Goal: Task Accomplishment & Management: Manage account settings

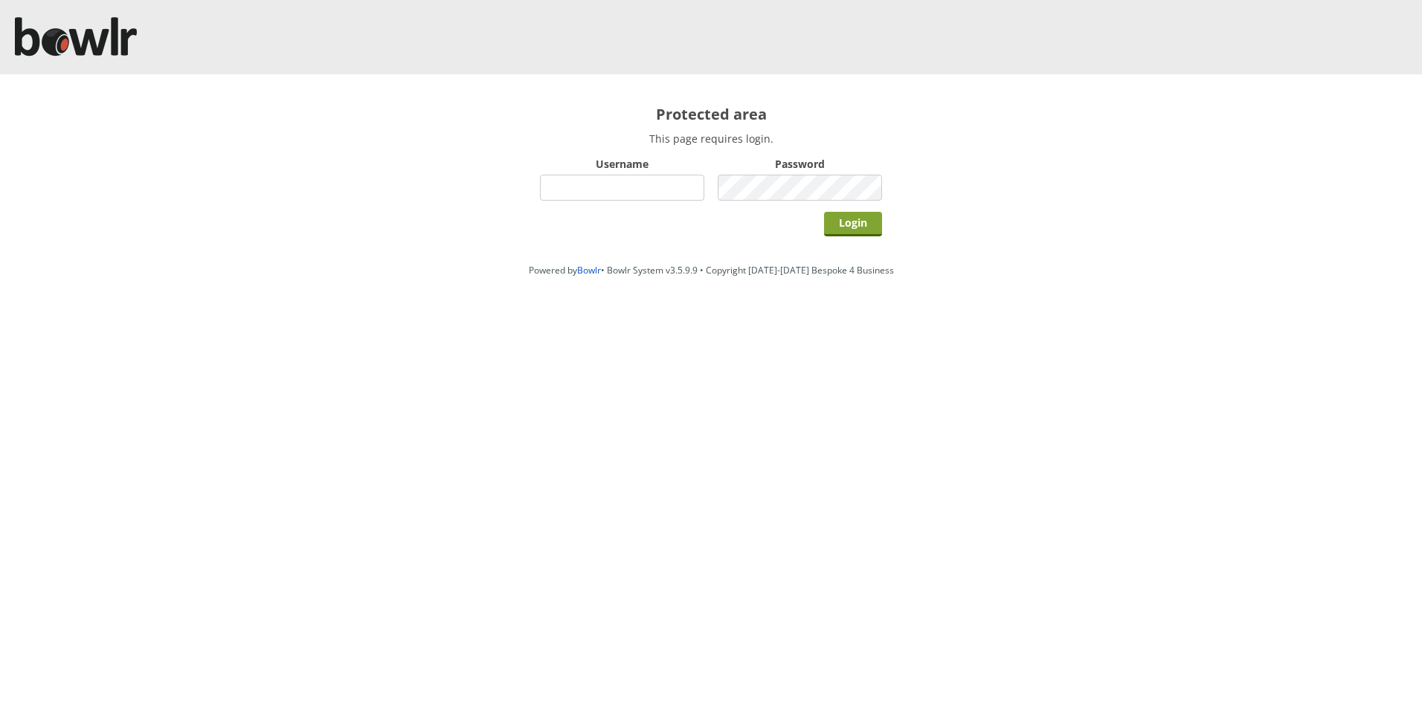
type input "hornseaindoorbowlsclub"
click at [851, 222] on input "Login" at bounding box center [853, 224] width 58 height 25
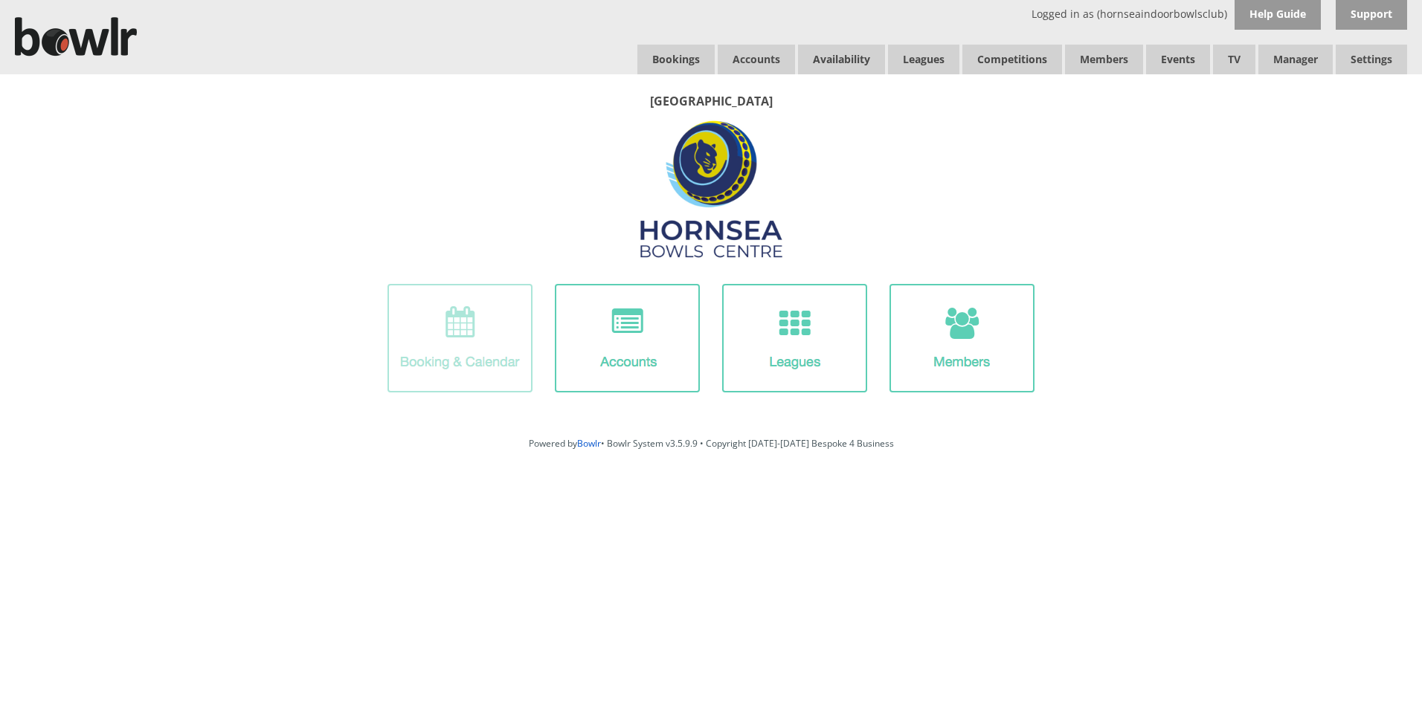
click at [489, 335] on img at bounding box center [459, 338] width 145 height 109
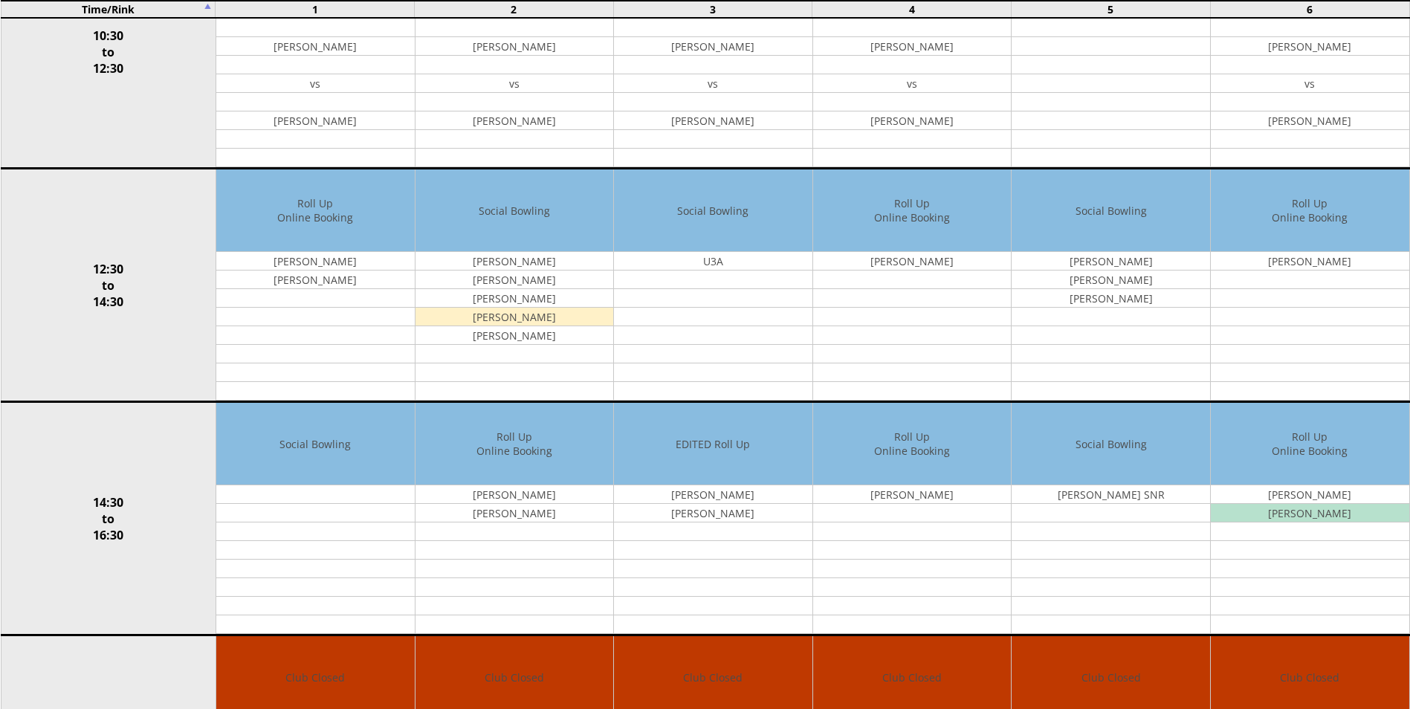
scroll to position [520, 0]
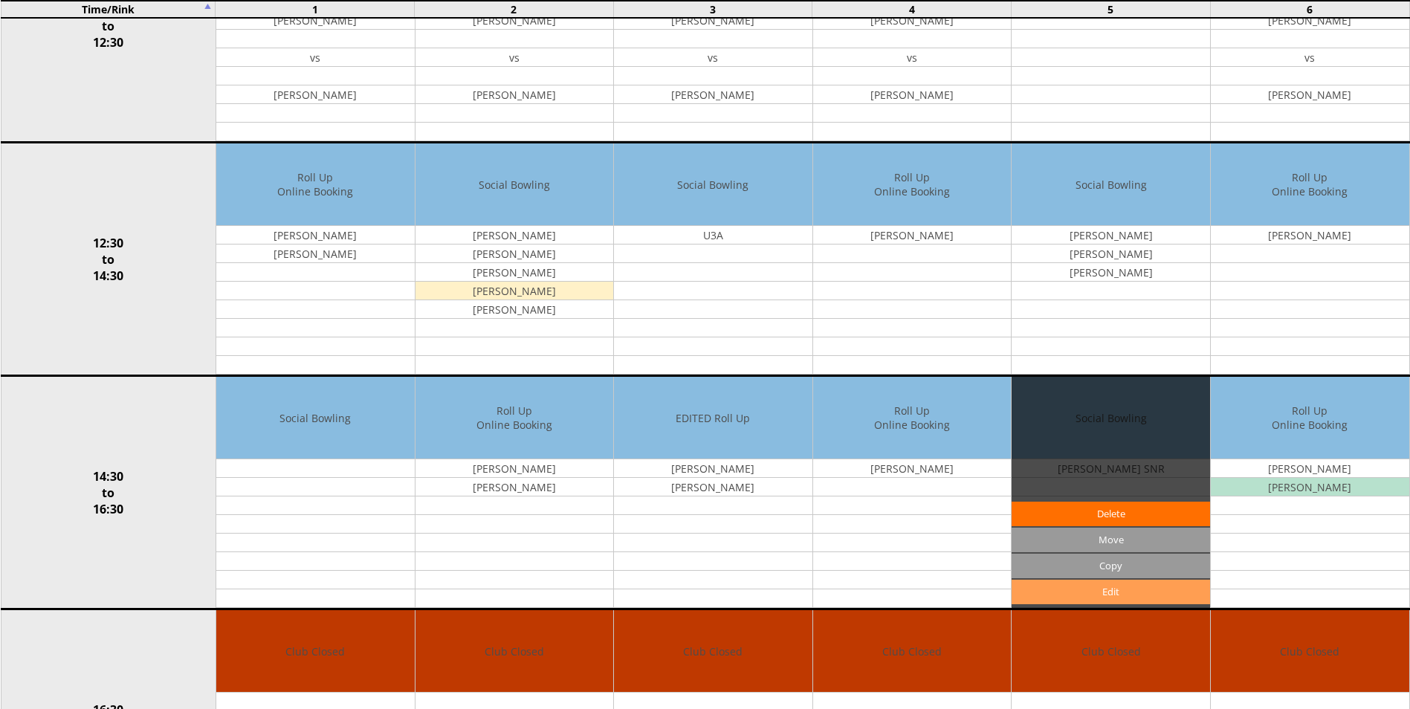
click at [1092, 595] on link "Edit" at bounding box center [1111, 592] width 199 height 25
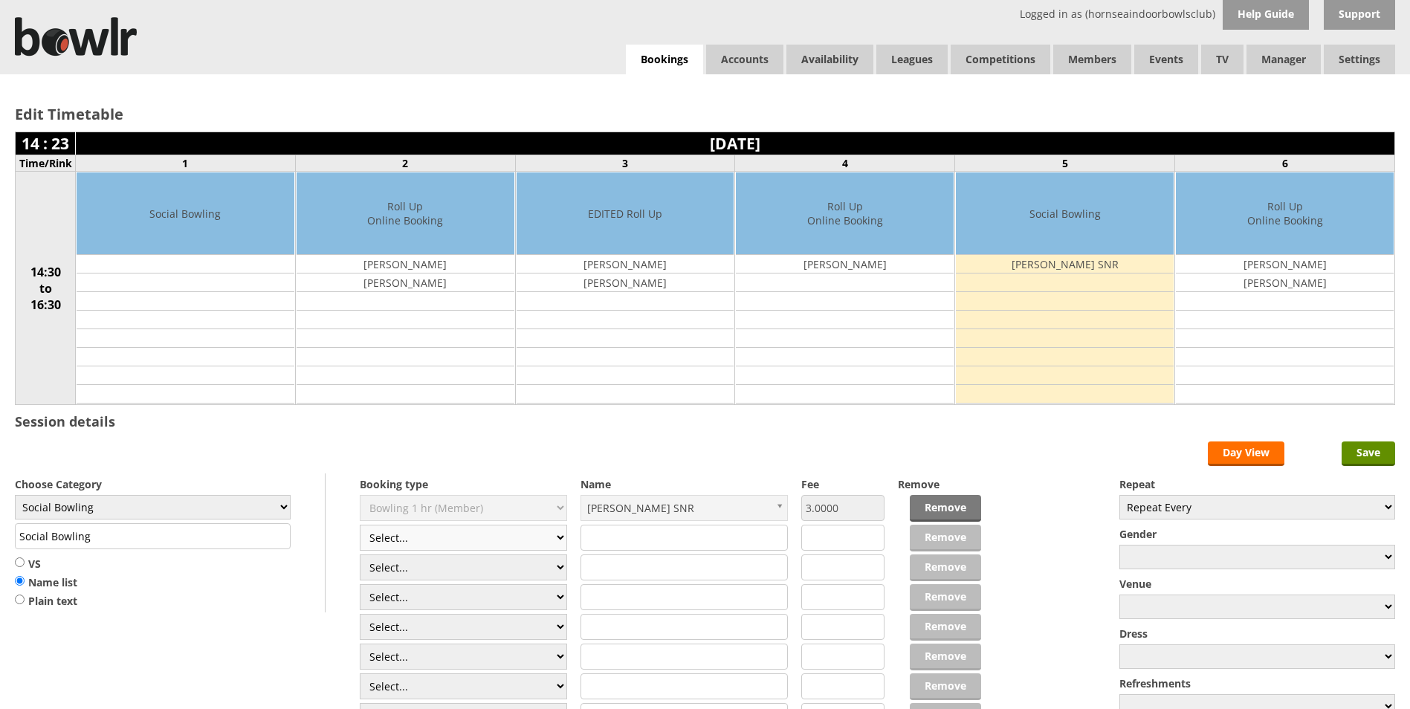
click at [555, 535] on select "Select... Club Competition (Member) Club Competition (Visitor) National (Member…" at bounding box center [463, 538] width 207 height 26
select select "1_54"
click at [360, 525] on select "Select... Club Competition (Member) Club Competition (Visitor) National (Member…" at bounding box center [463, 538] width 207 height 26
type input "3.0000"
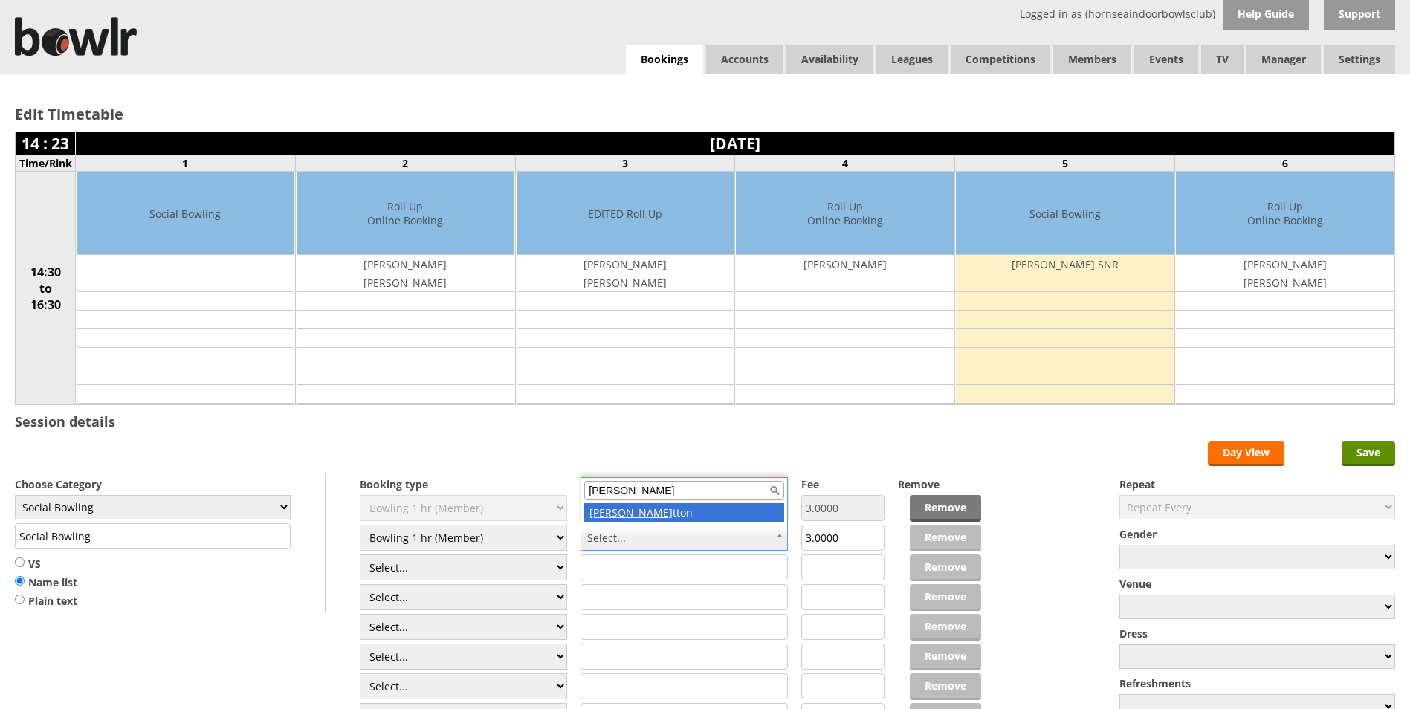
type input "Ken Su"
drag, startPoint x: 1376, startPoint y: 457, endPoint x: 1376, endPoint y: 434, distance: 23.0
click at [1376, 437] on div "Edit Timetable 14 : 23 Friday 3rd October 2025 Time/Rink 1 2 3 4 5 6 14:30 to 1…" at bounding box center [705, 411] width 1410 height 674
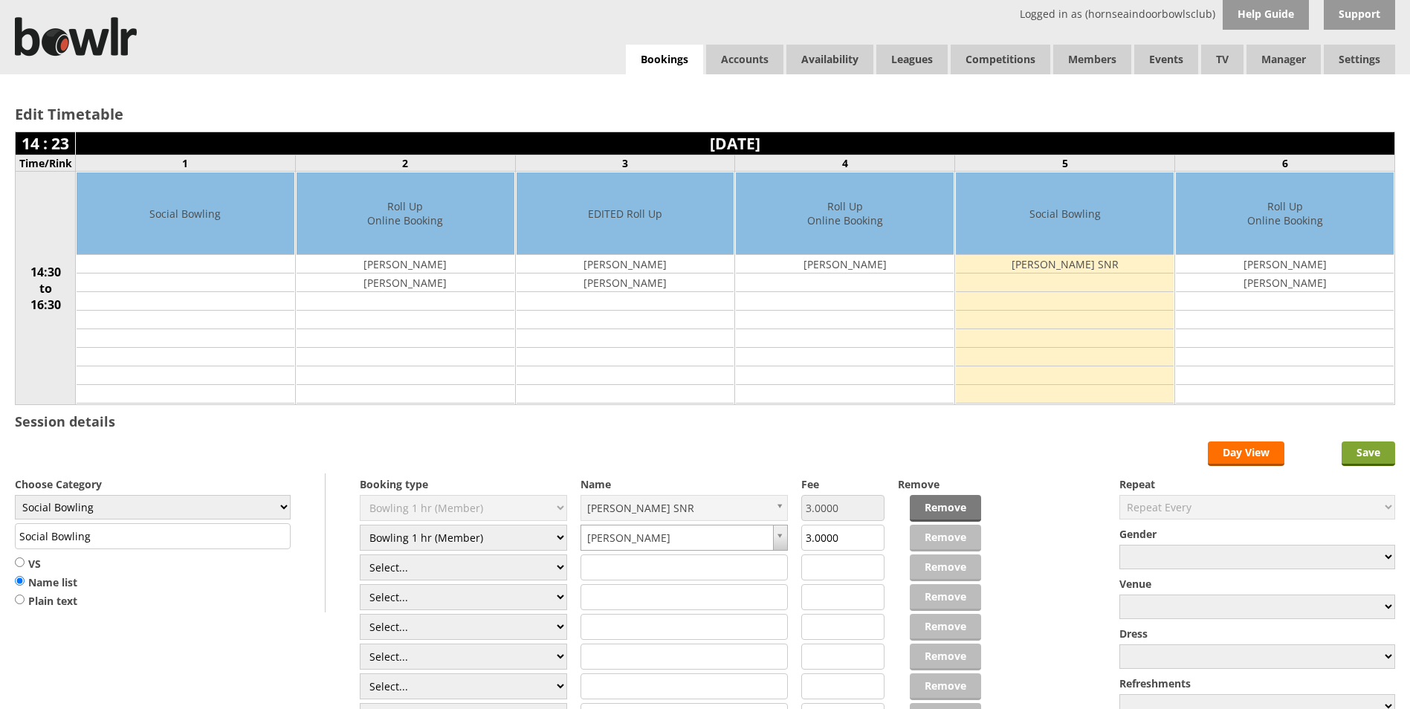
click at [1364, 451] on input "Save" at bounding box center [1369, 454] width 54 height 25
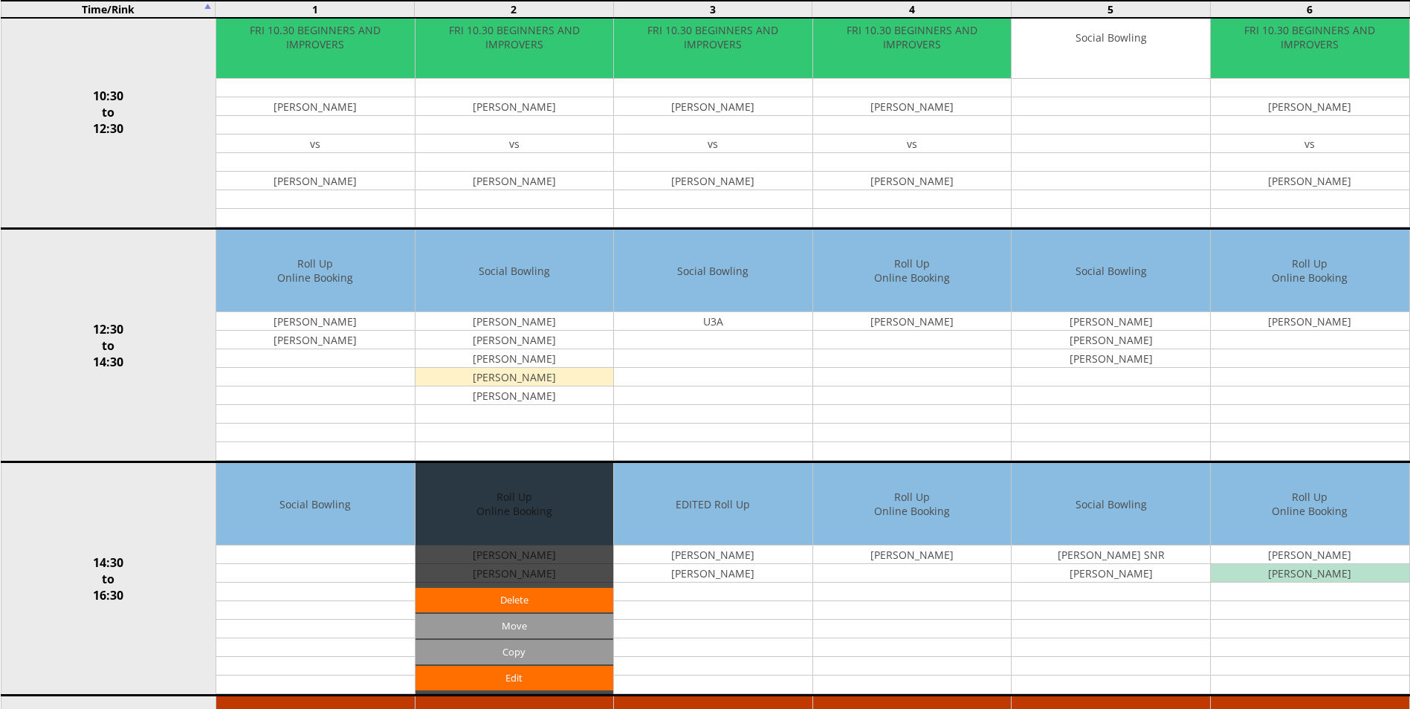
scroll to position [446, 0]
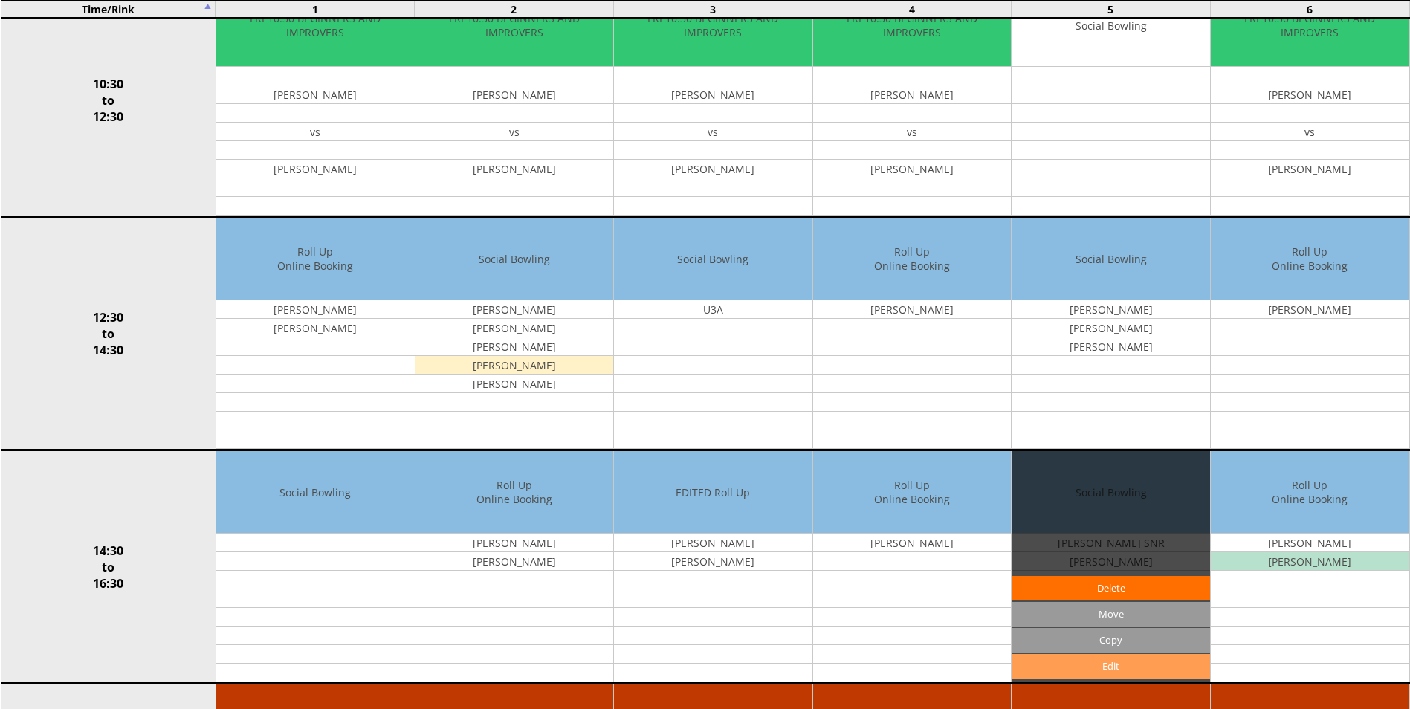
click at [1106, 664] on link "Edit" at bounding box center [1111, 666] width 199 height 25
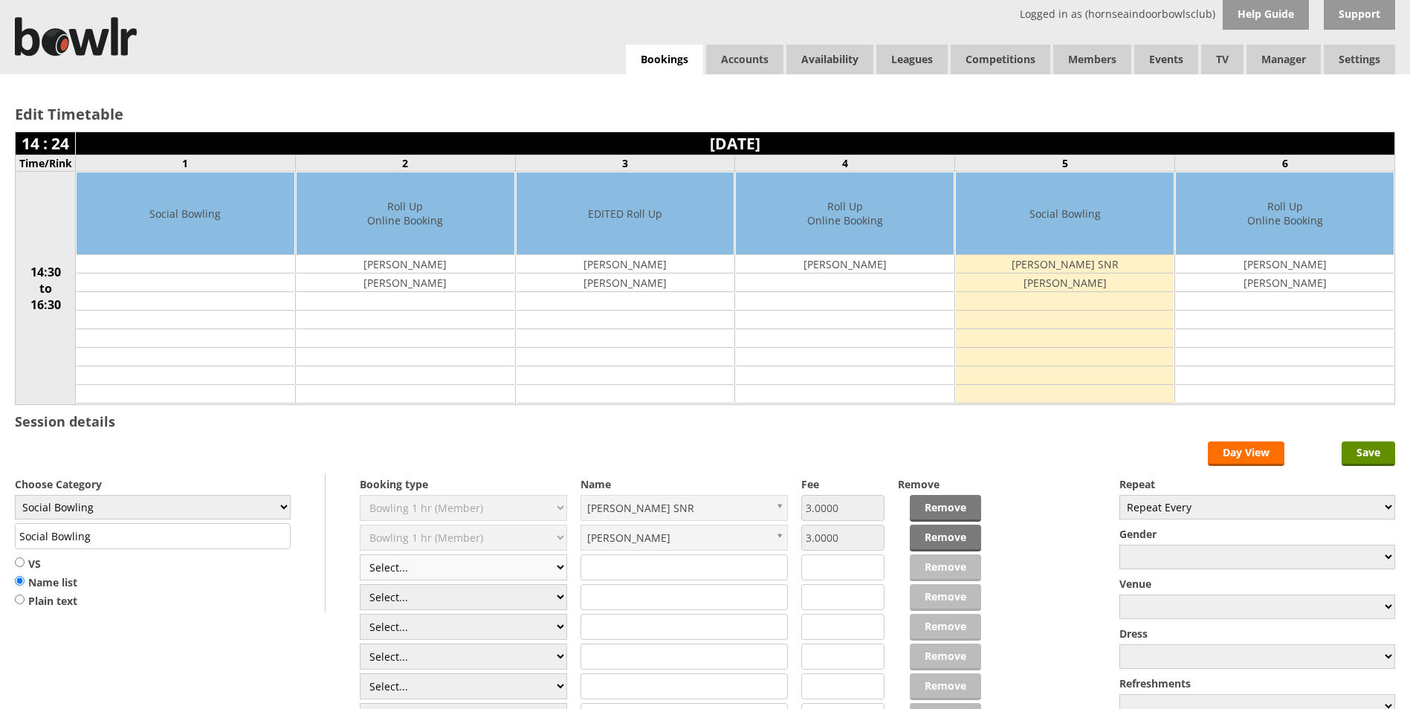
click at [557, 570] on select "Select... Club Competition (Member) Club Competition (Visitor) National (Member…" at bounding box center [463, 568] width 207 height 26
select select "1_54"
click at [360, 555] on select "Select... Club Competition (Member) Club Competition (Visitor) National (Member…" at bounding box center [463, 568] width 207 height 26
type input "3.0000"
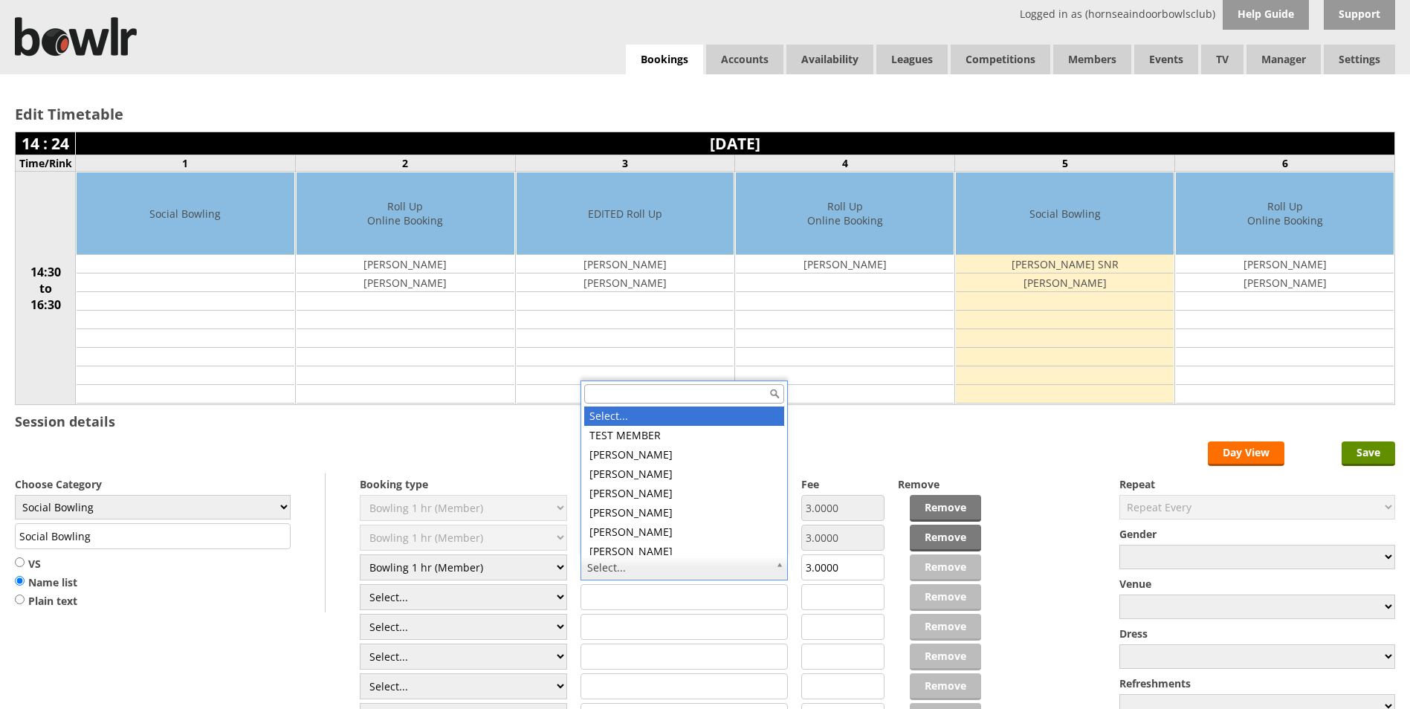
drag, startPoint x: 635, startPoint y: 564, endPoint x: 633, endPoint y: 538, distance: 26.1
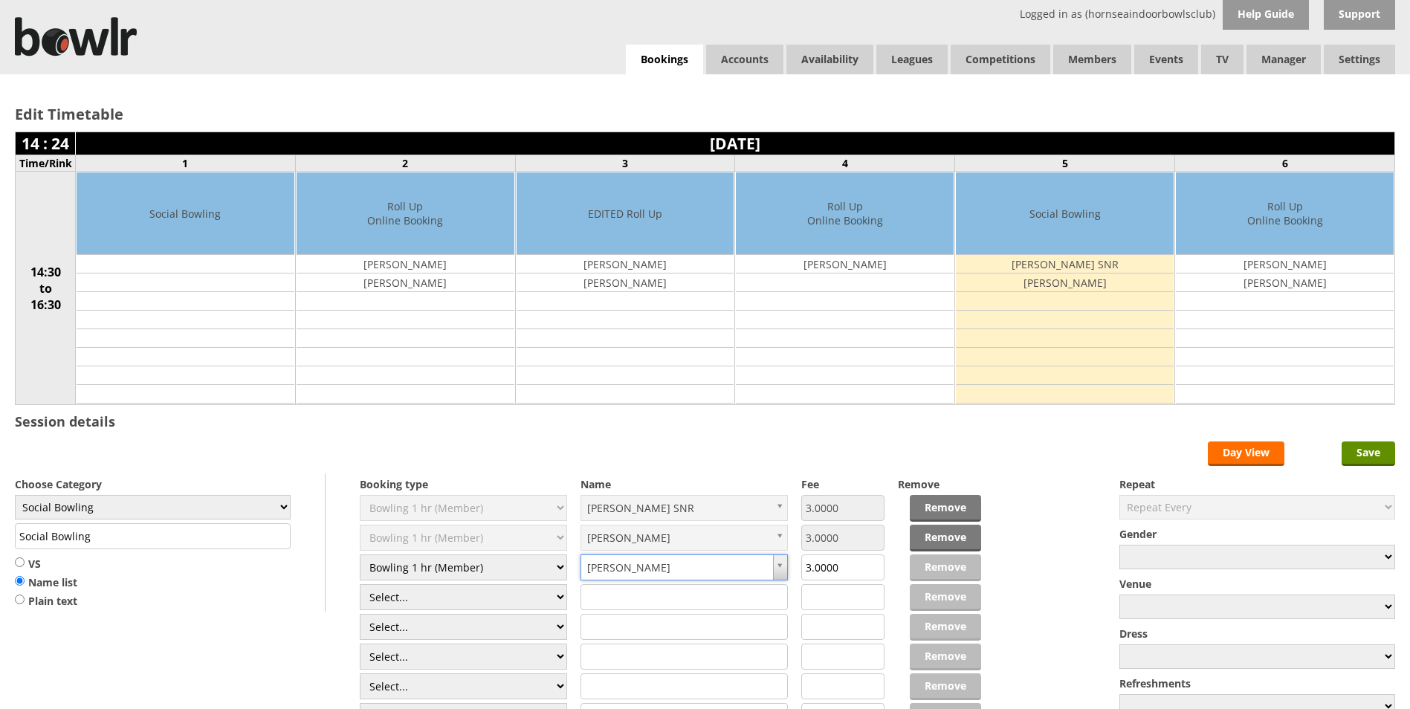
type input "B"
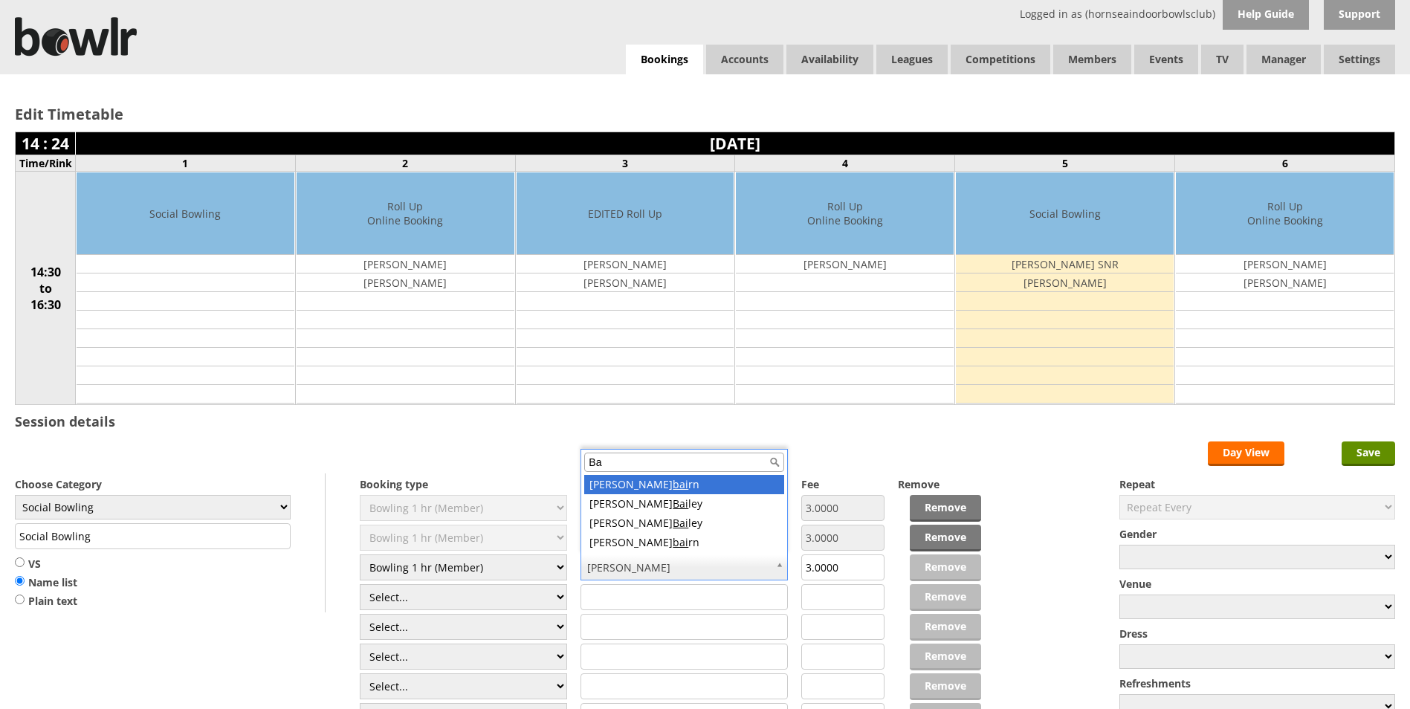
type input "B"
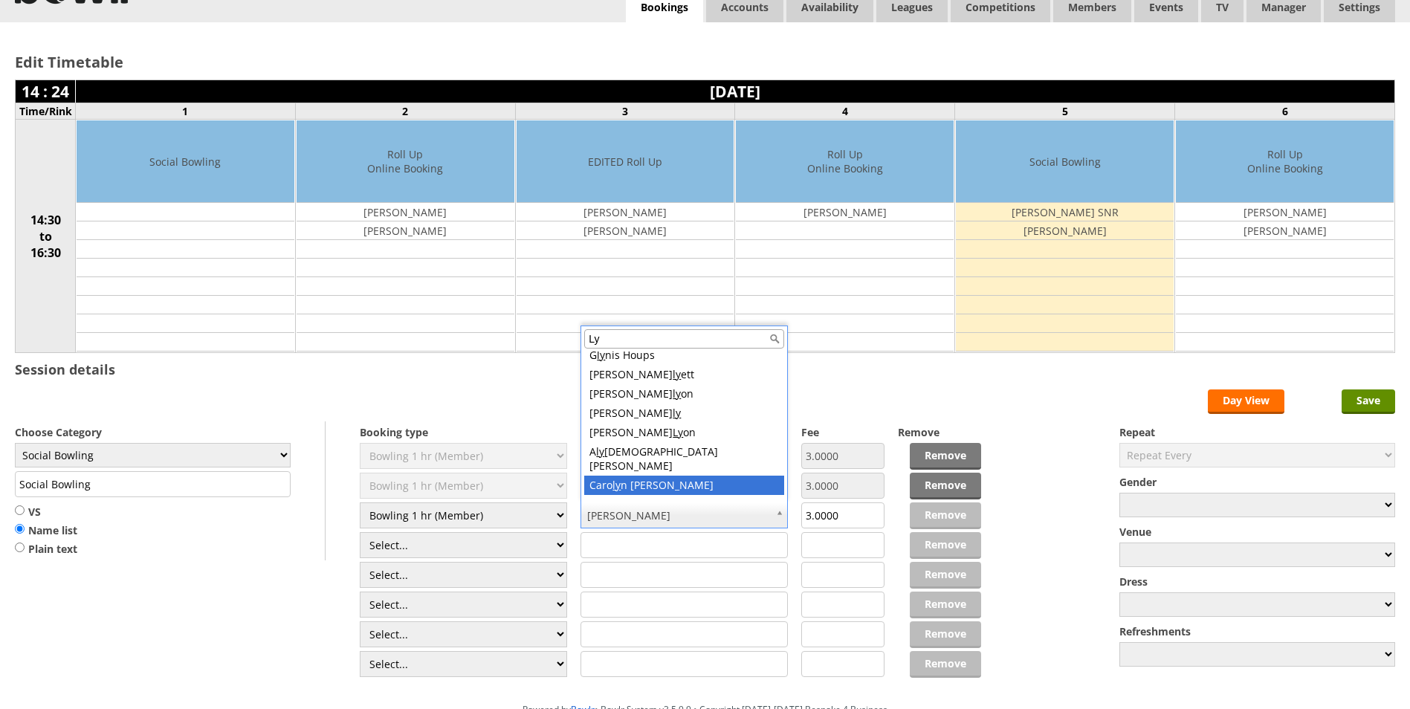
scroll to position [74, 0]
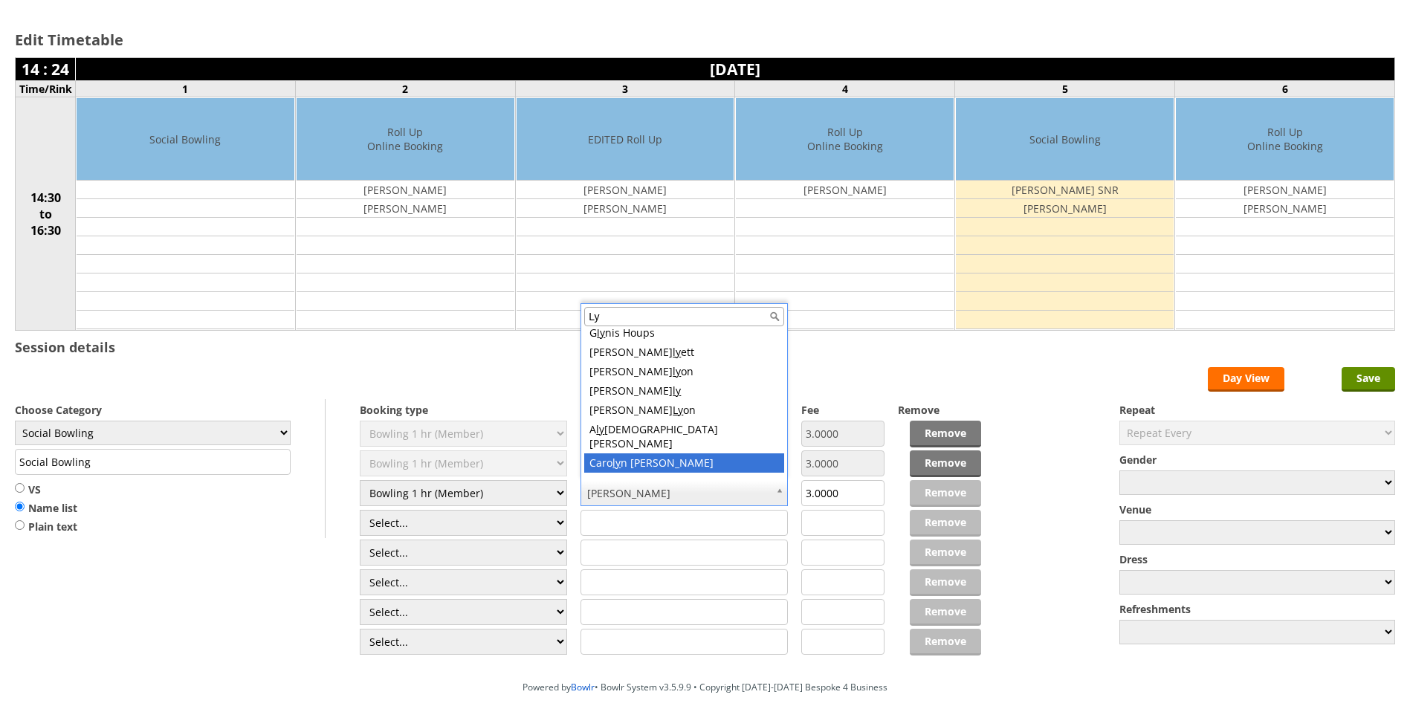
type input "L"
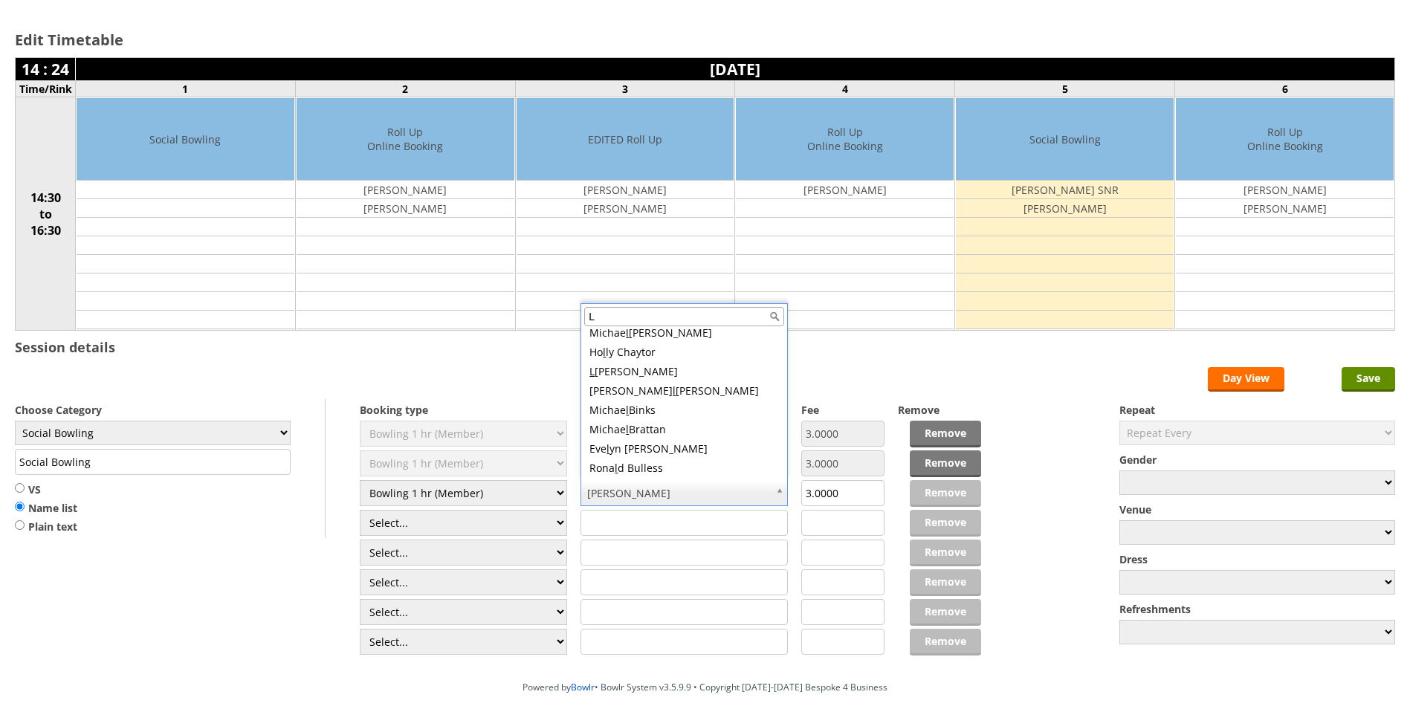
scroll to position [0, 0]
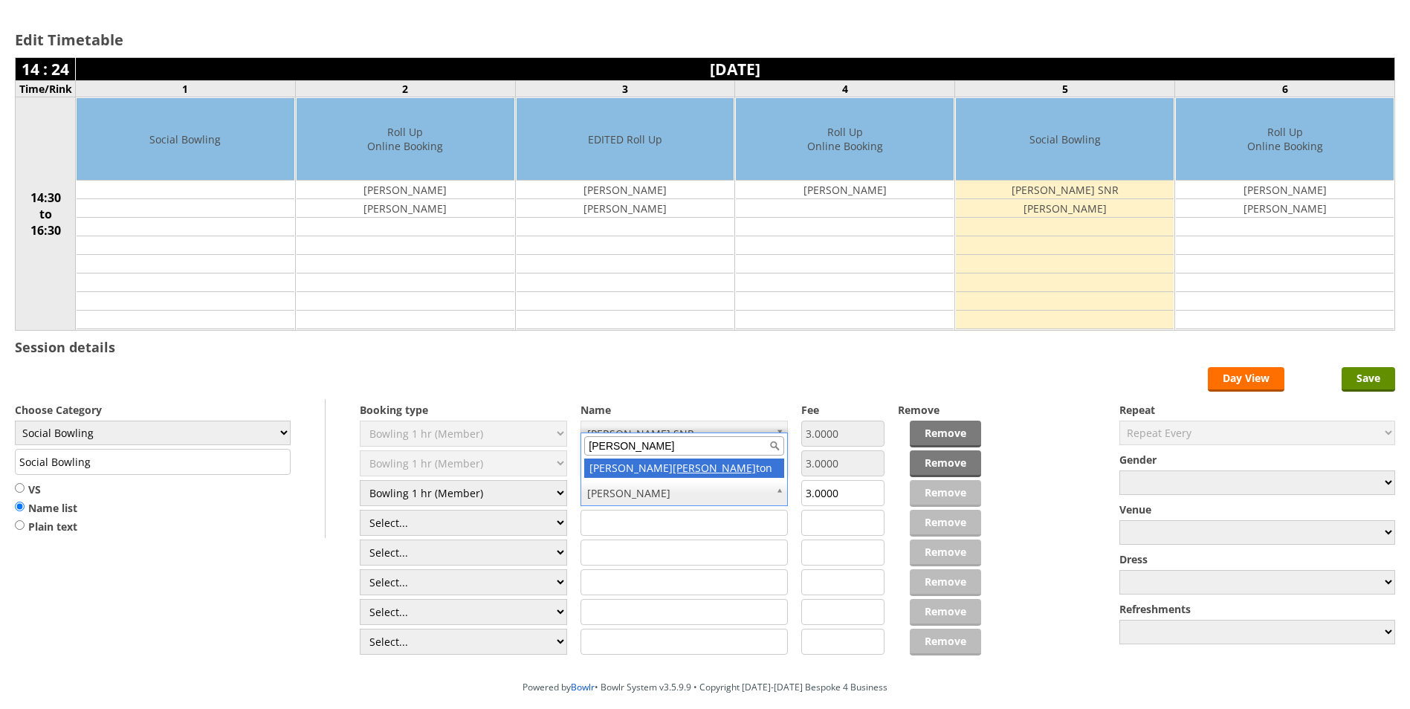
type input "Beigh"
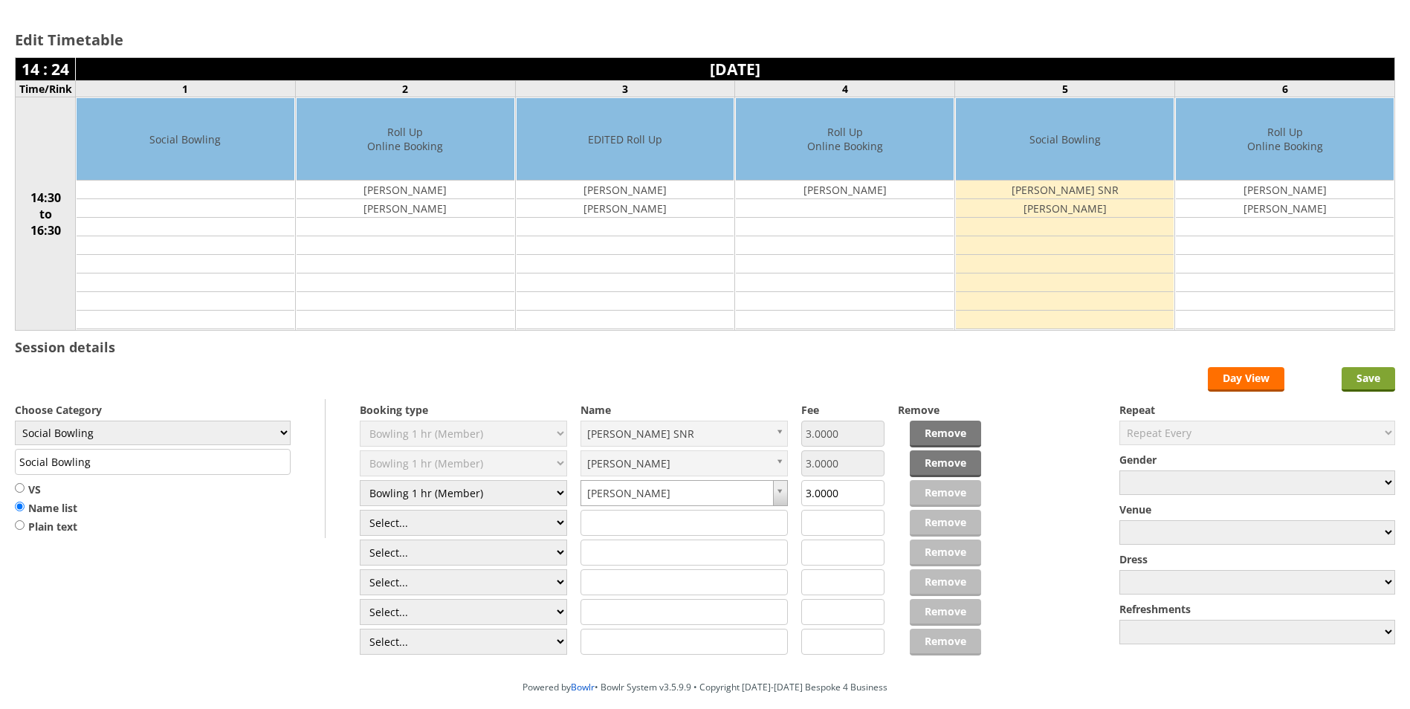
click at [1381, 375] on input "Save" at bounding box center [1369, 379] width 54 height 25
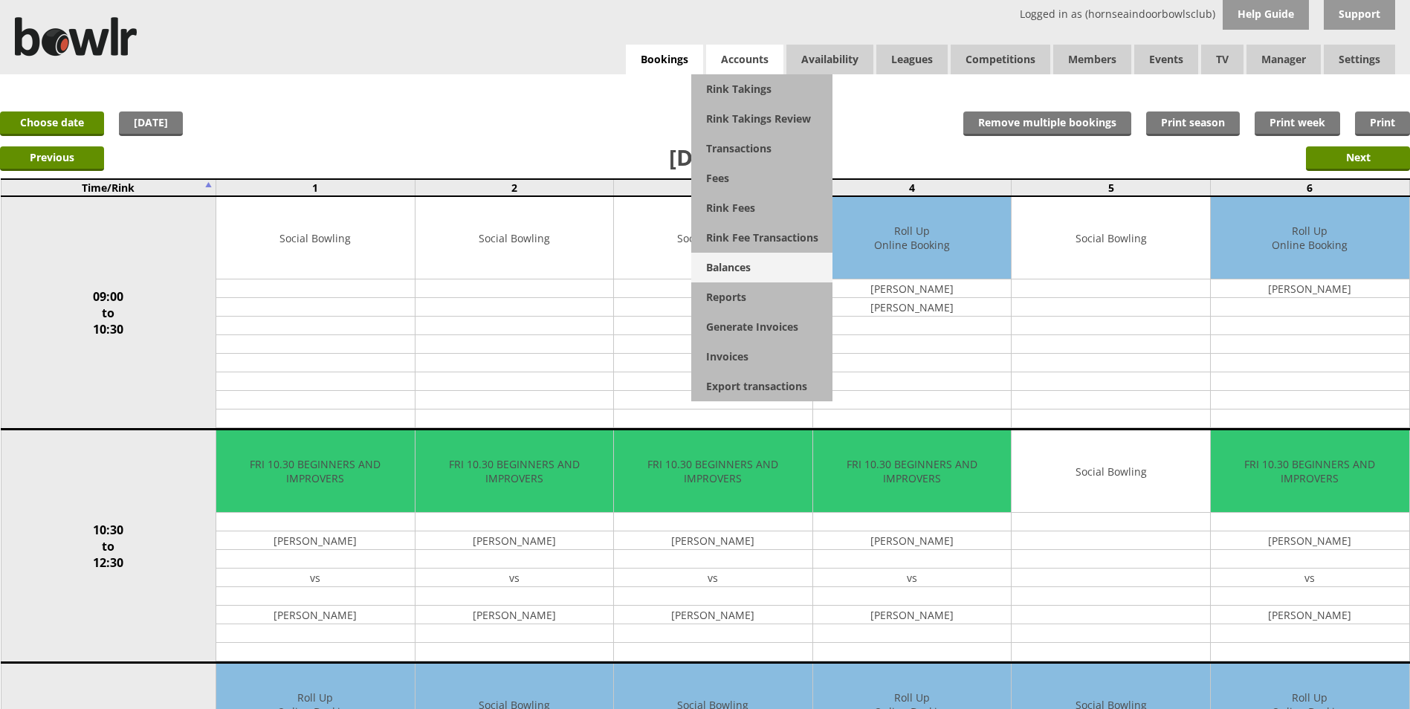
click at [723, 268] on link "Balances" at bounding box center [761, 268] width 141 height 30
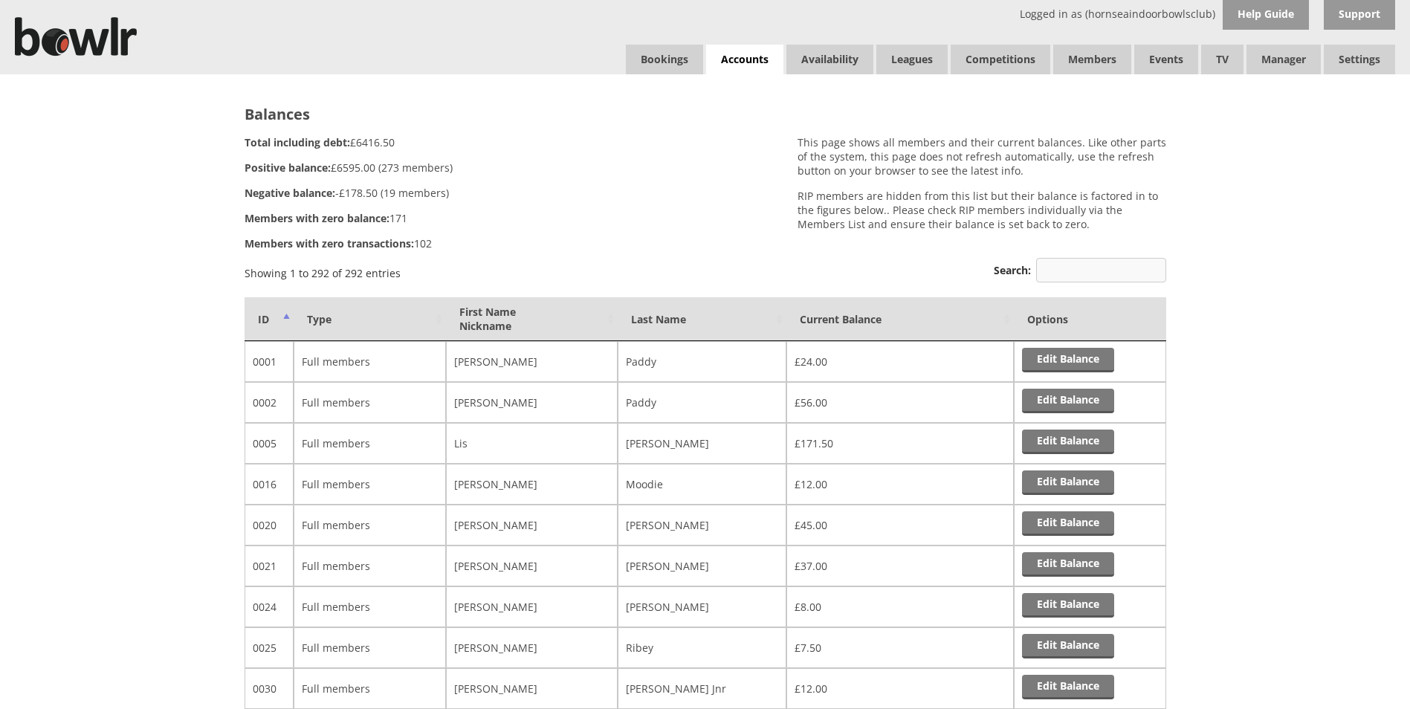
click at [1059, 270] on input "Search:" at bounding box center [1101, 270] width 130 height 25
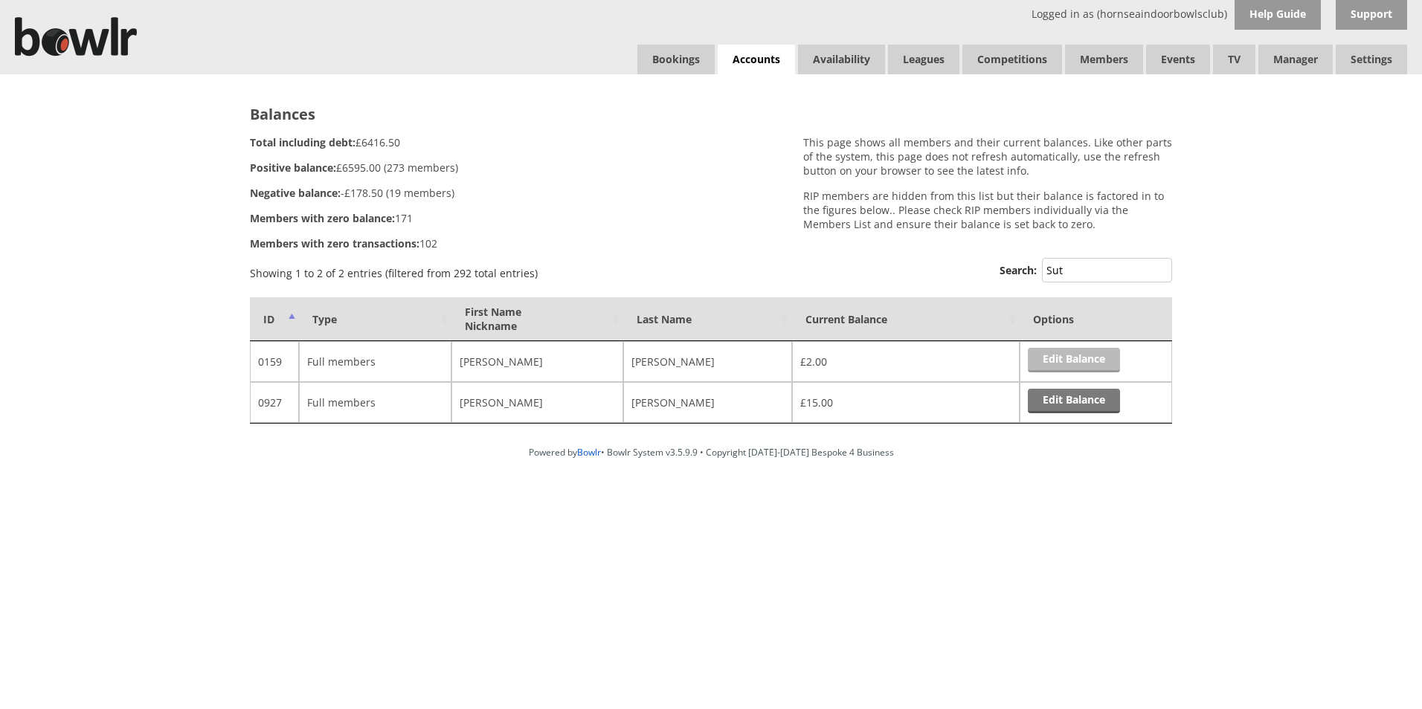
type input "Sut"
click at [1060, 361] on link "Edit Balance" at bounding box center [1074, 360] width 92 height 25
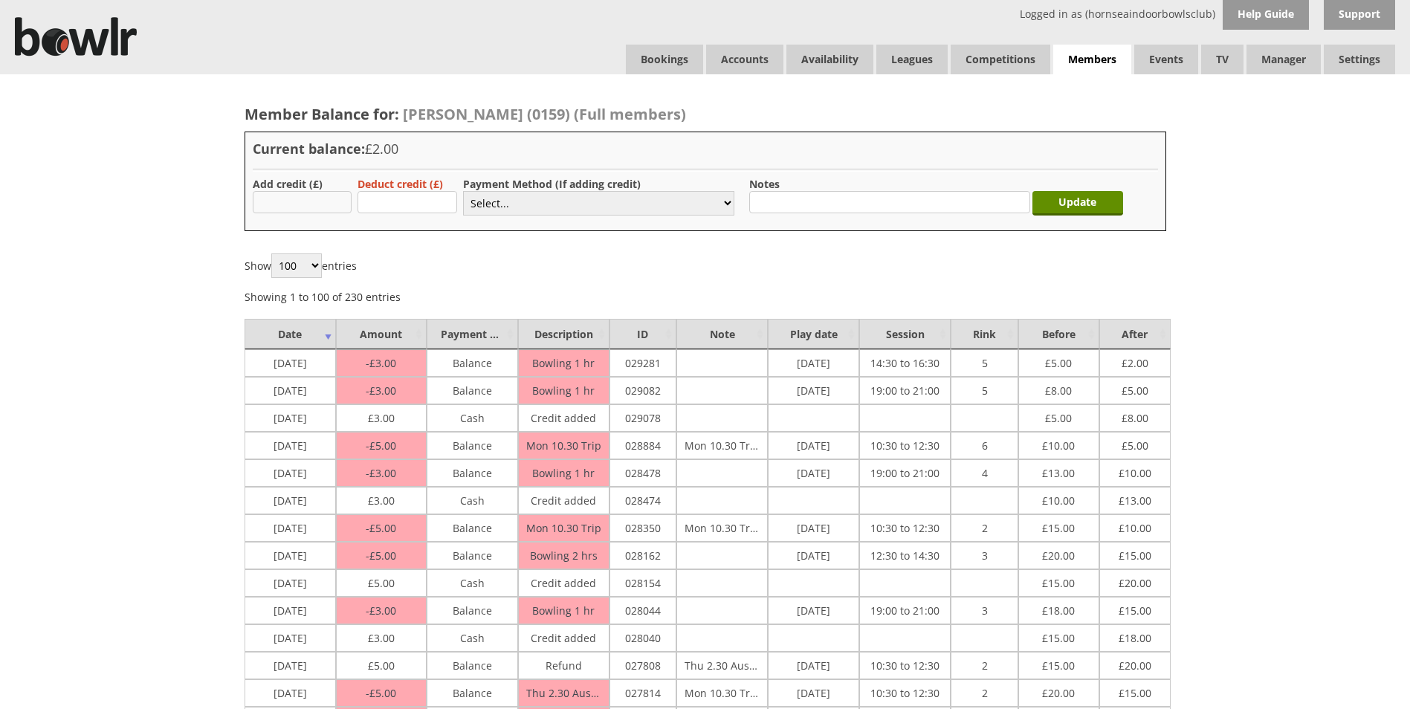
click at [346, 207] on input "text" at bounding box center [303, 202] width 100 height 22
type input "20"
click at [725, 203] on select "Select... Cash Card Cheque Bank Transfer Other Member Card Gift Voucher Balance" at bounding box center [598, 203] width 271 height 25
select select "1"
click at [463, 191] on select "Select... Cash Card Cheque Bank Transfer Other Member Card Gift Voucher Balance" at bounding box center [598, 203] width 271 height 25
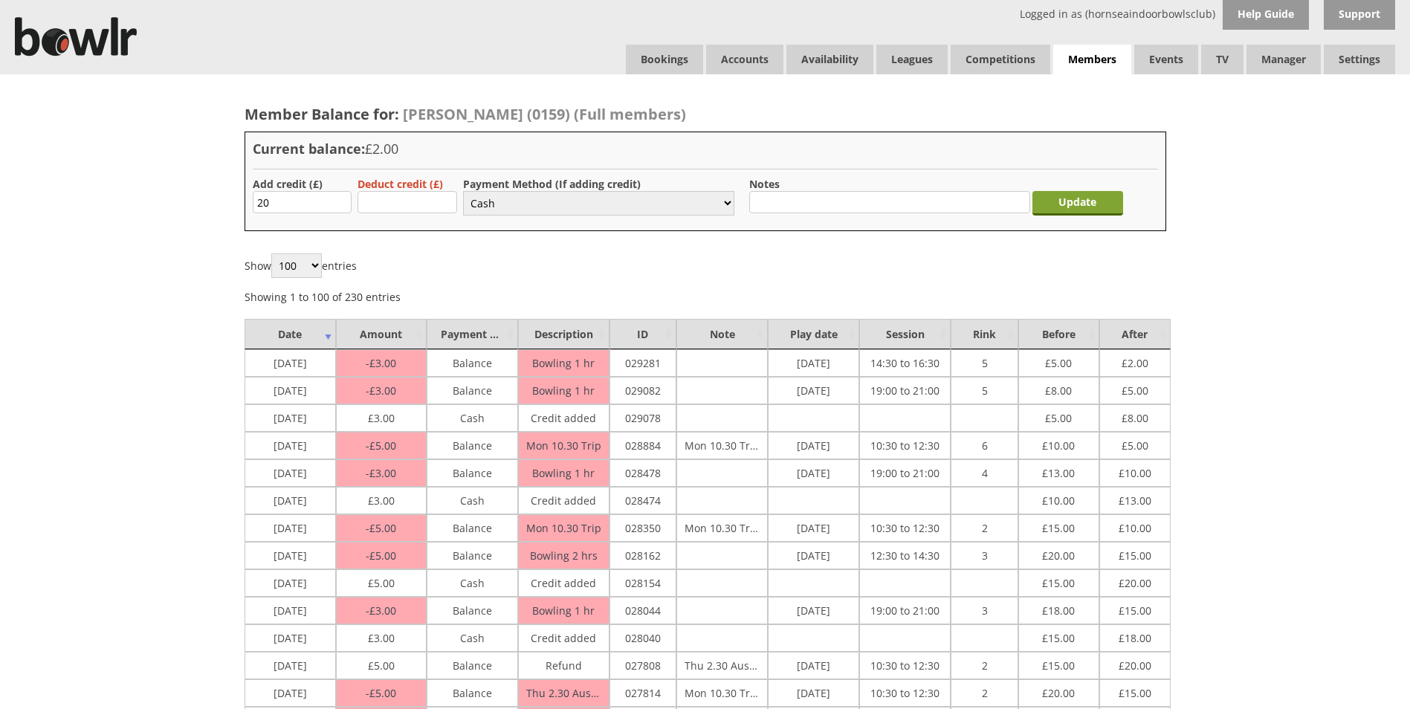
click at [1058, 201] on input "Update" at bounding box center [1078, 203] width 91 height 25
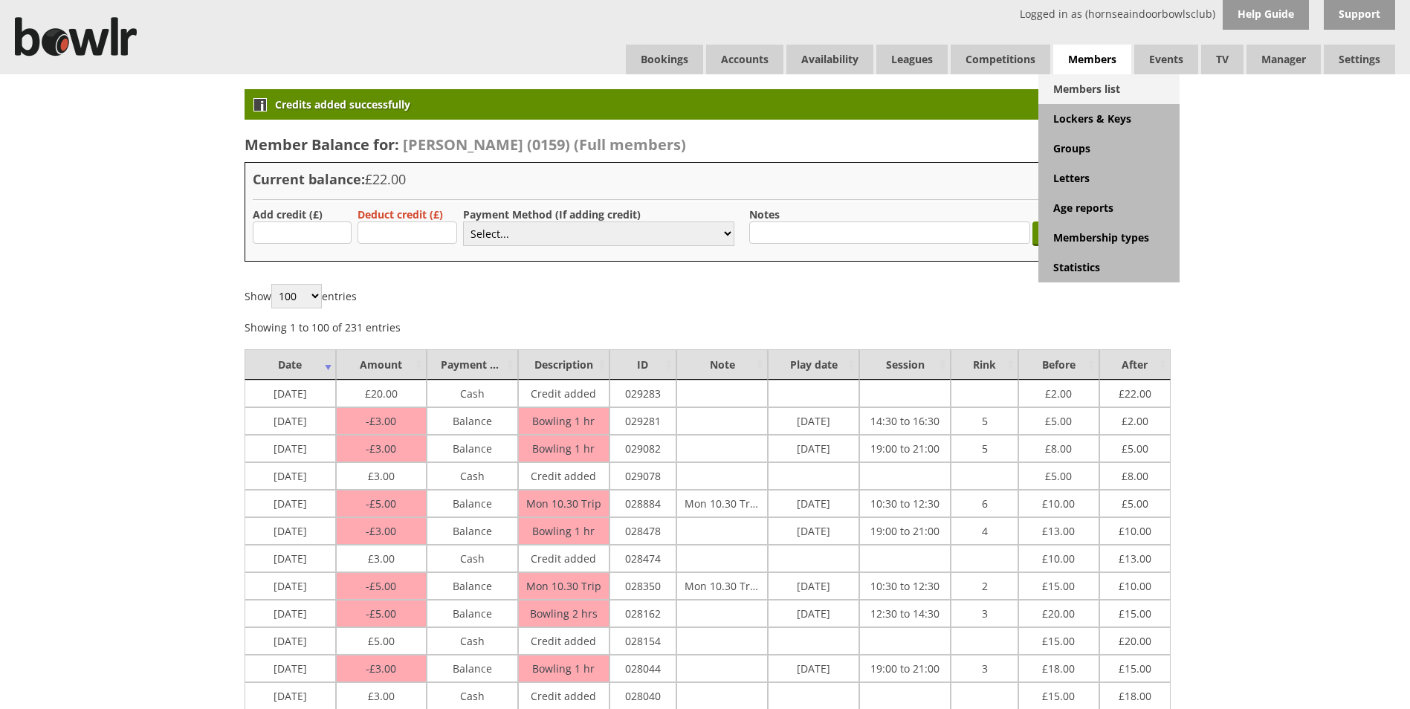
click at [1082, 90] on link "Members list" at bounding box center [1109, 89] width 141 height 30
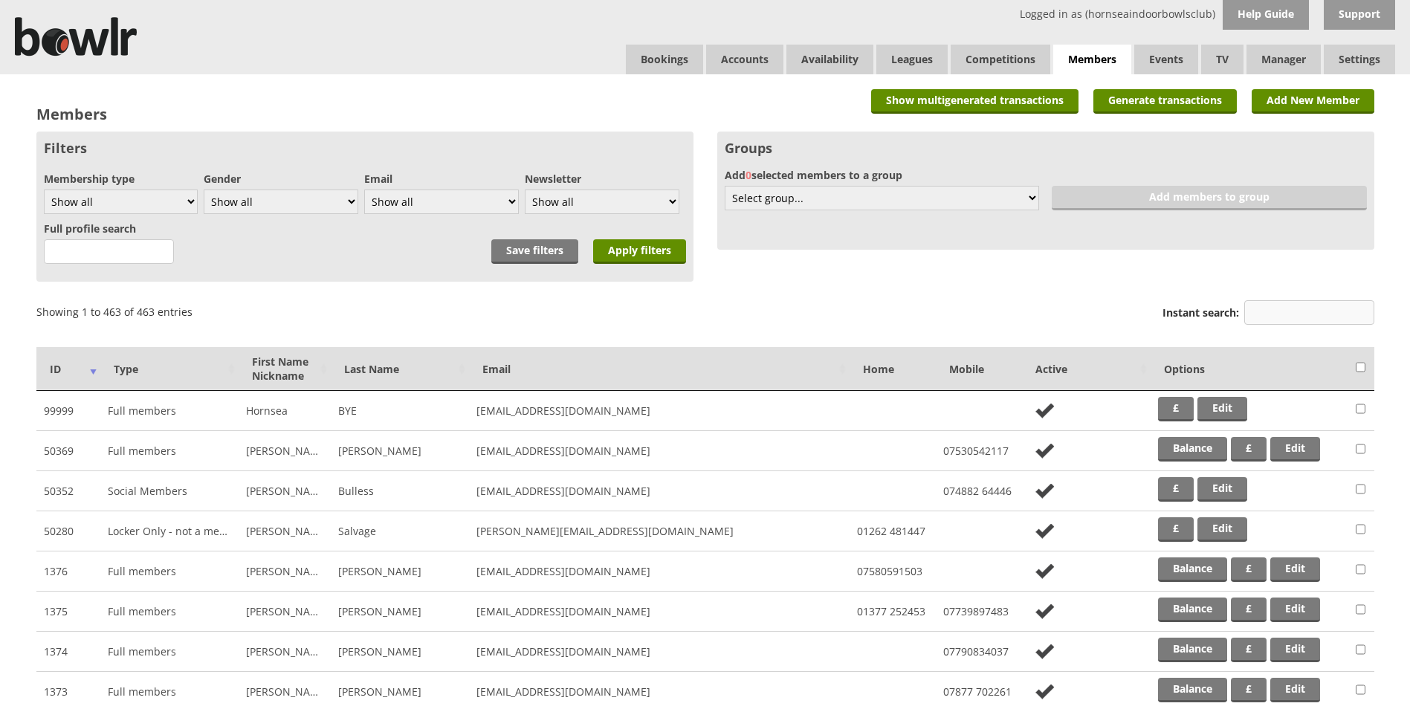
click at [1300, 310] on input "Instant search:" at bounding box center [1310, 312] width 130 height 25
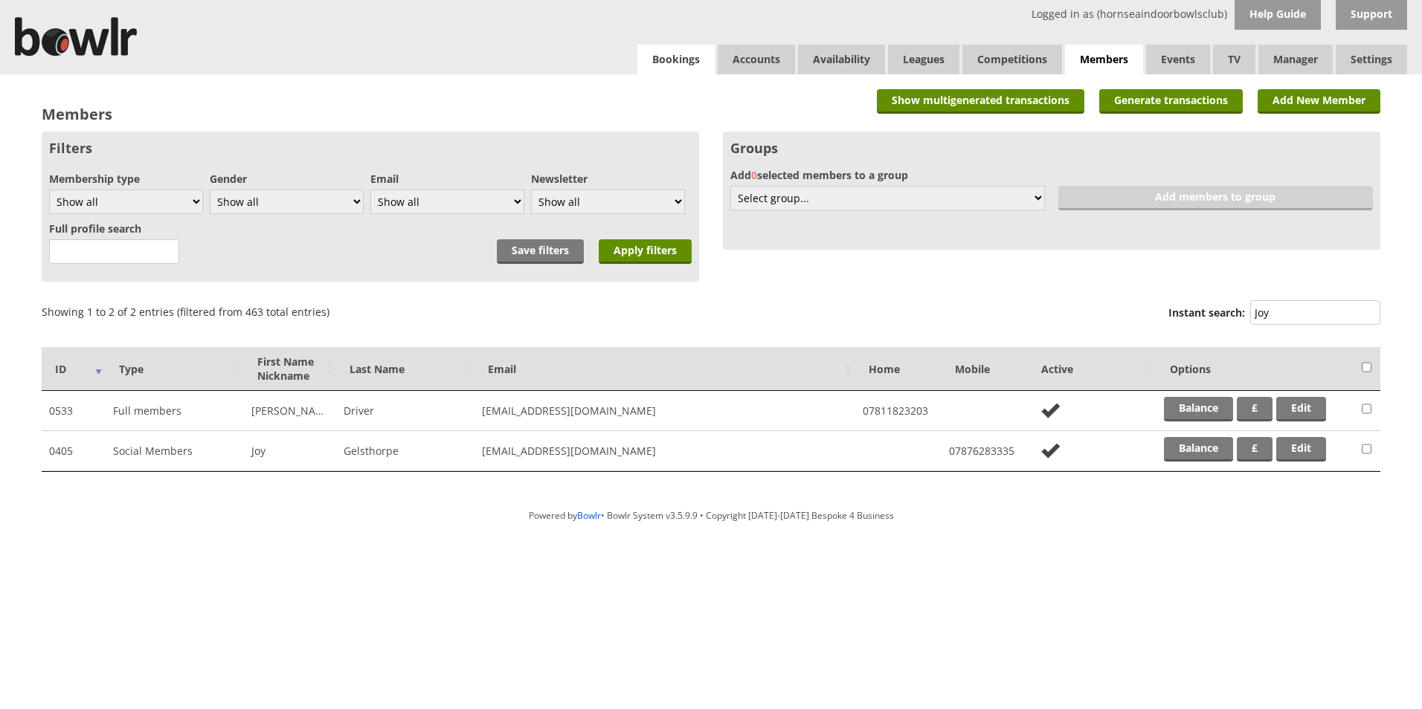
type input "Joy"
click at [681, 62] on link "Bookings" at bounding box center [675, 60] width 77 height 30
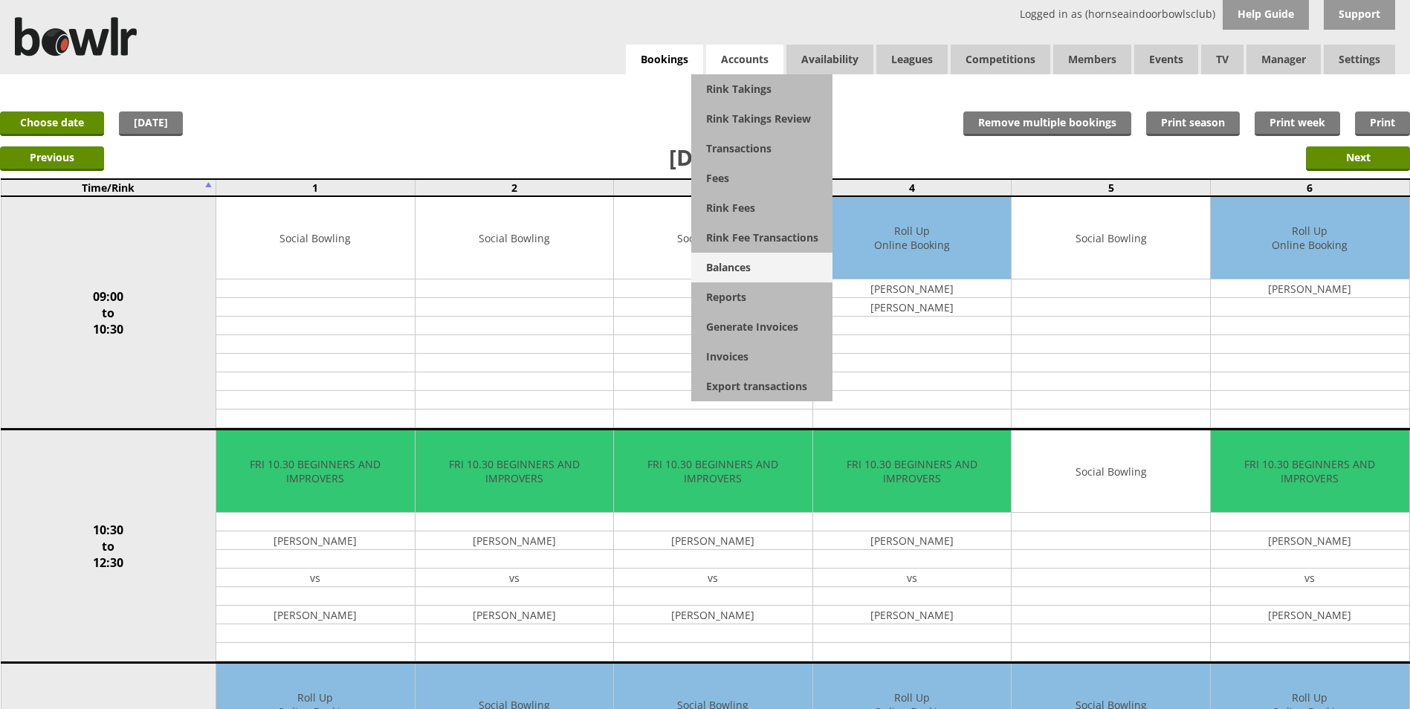
click at [754, 271] on link "Balances" at bounding box center [761, 268] width 141 height 30
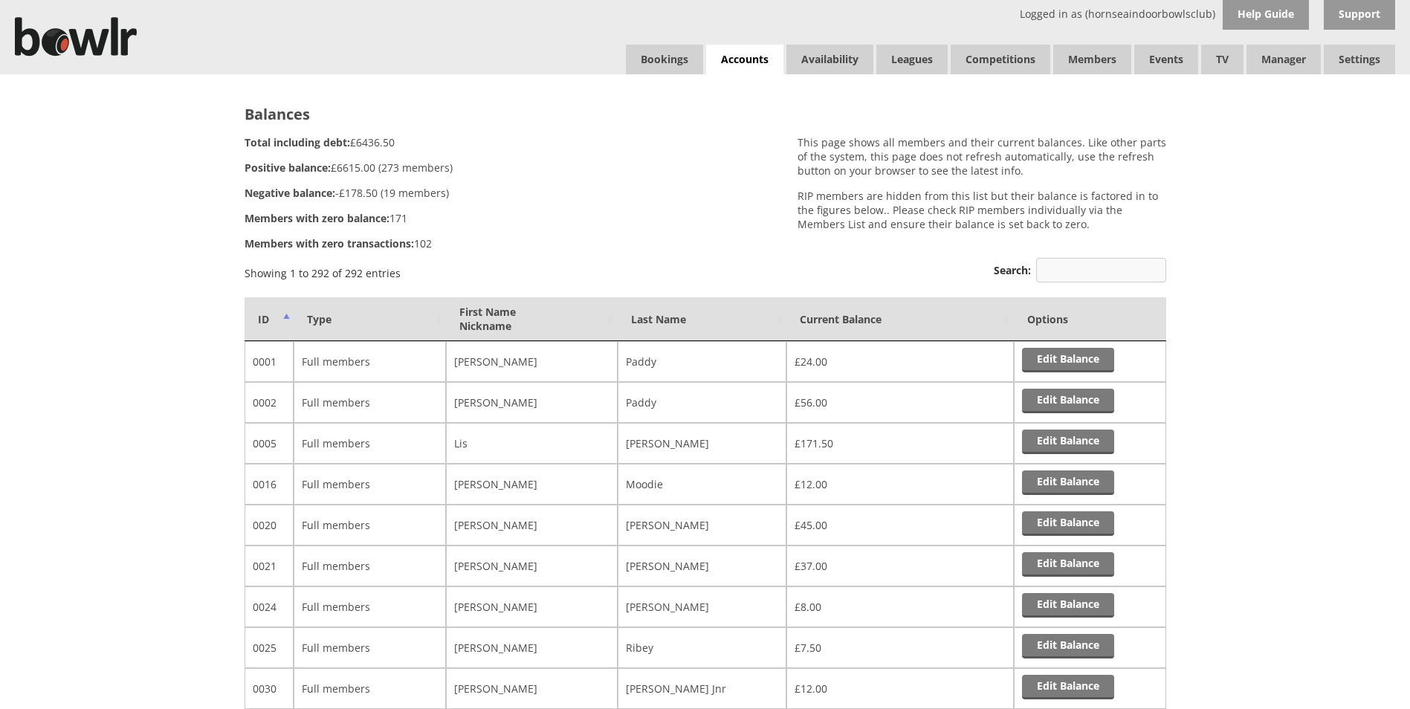
click at [1057, 266] on input "Search:" at bounding box center [1101, 270] width 130 height 25
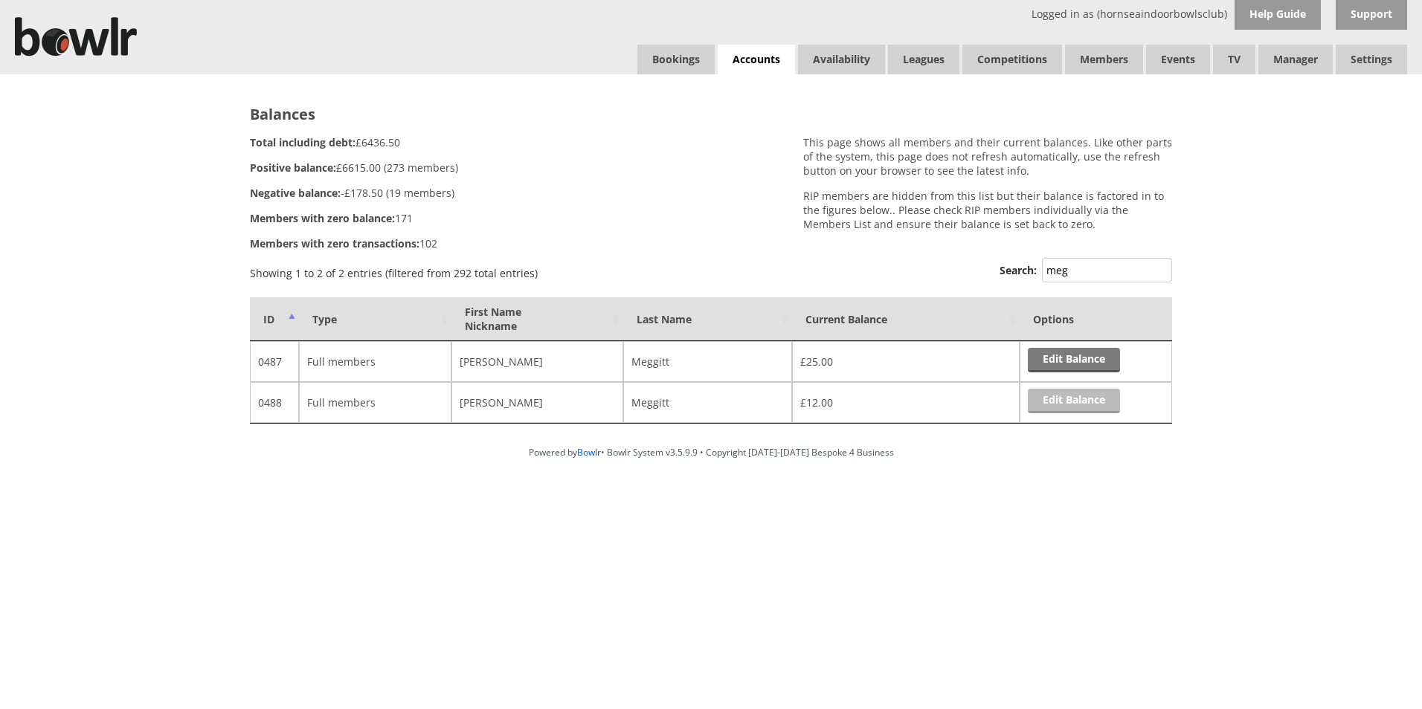
type input "meg"
click at [1042, 396] on link "Edit Balance" at bounding box center [1074, 401] width 92 height 25
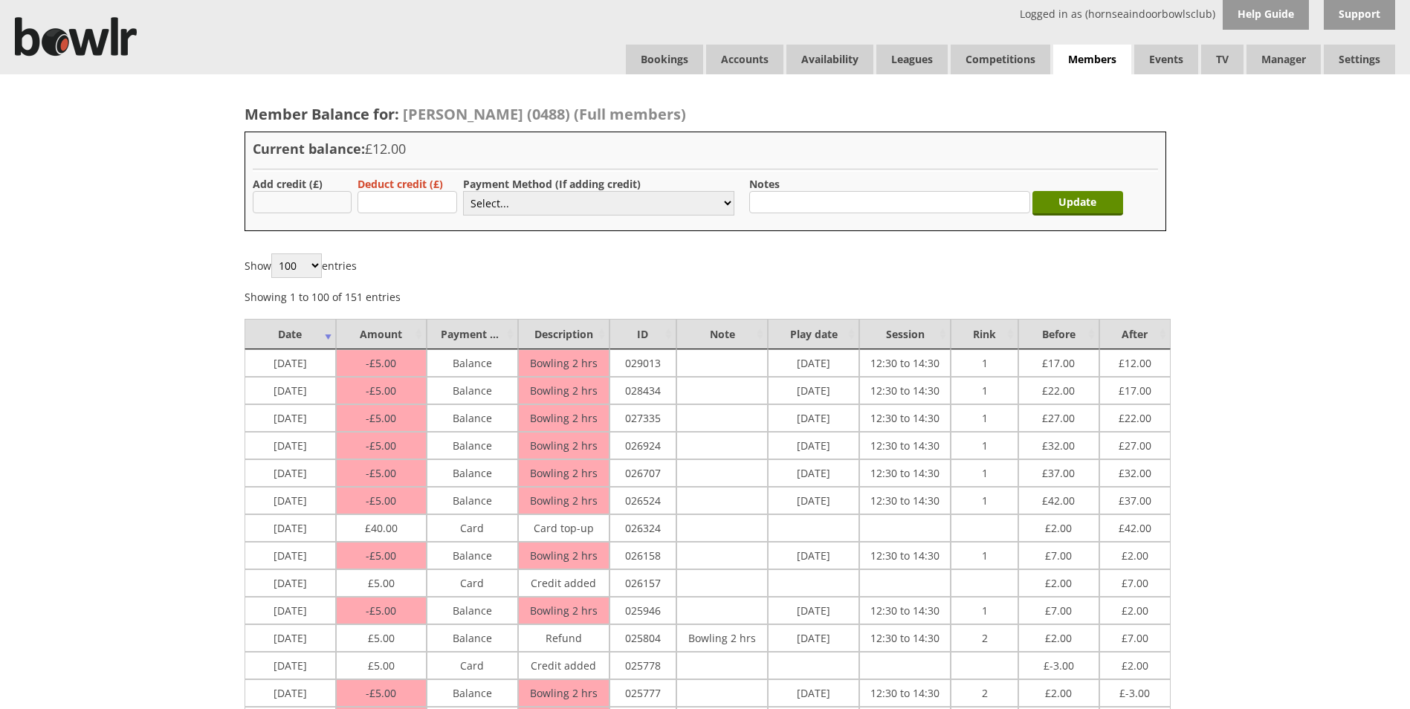
click at [317, 196] on input "text" at bounding box center [303, 202] width 100 height 22
type input "20"
click at [720, 205] on select "Select... Cash Card Cheque Bank Transfer Other Member Card Gift Voucher Balance" at bounding box center [598, 203] width 271 height 25
select select "2"
click at [463, 191] on select "Select... Cash Card Cheque Bank Transfer Other Member Card Gift Voucher Balance" at bounding box center [598, 203] width 271 height 25
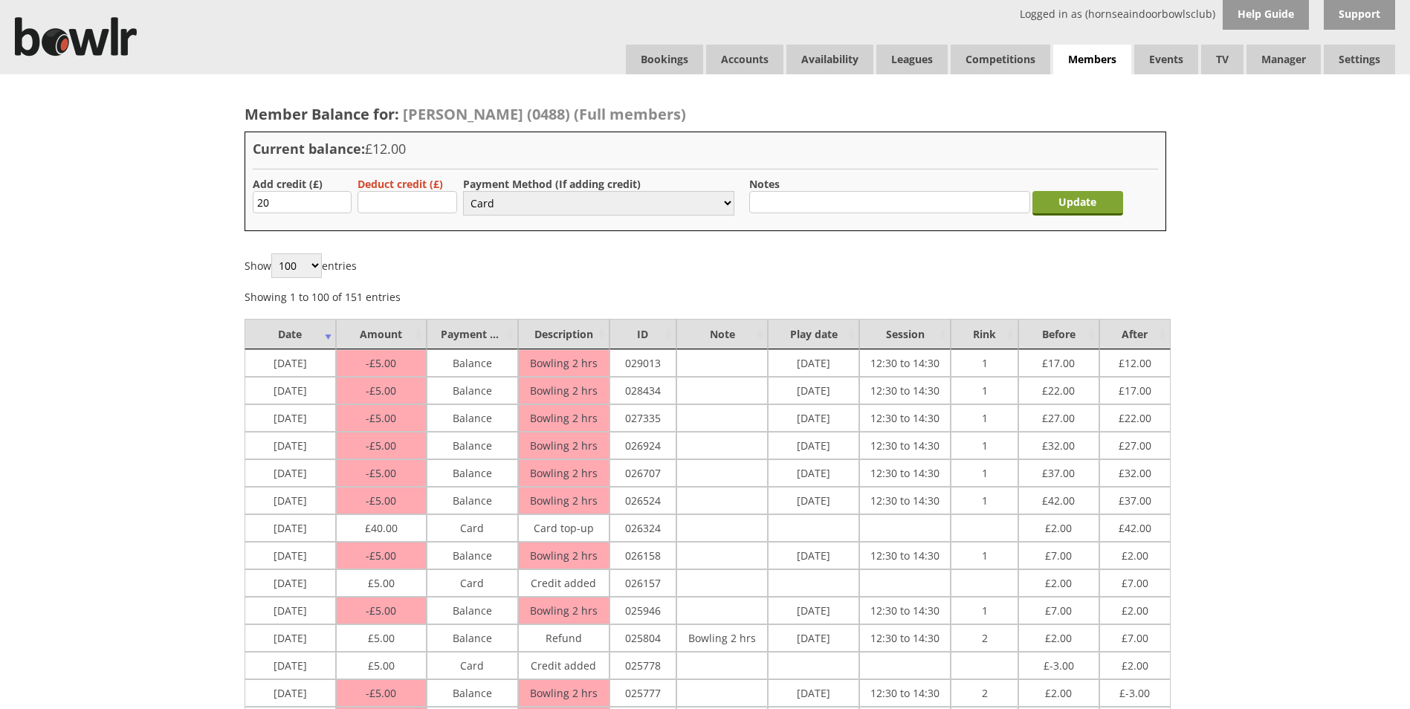
click at [1094, 201] on input "Update" at bounding box center [1078, 203] width 91 height 25
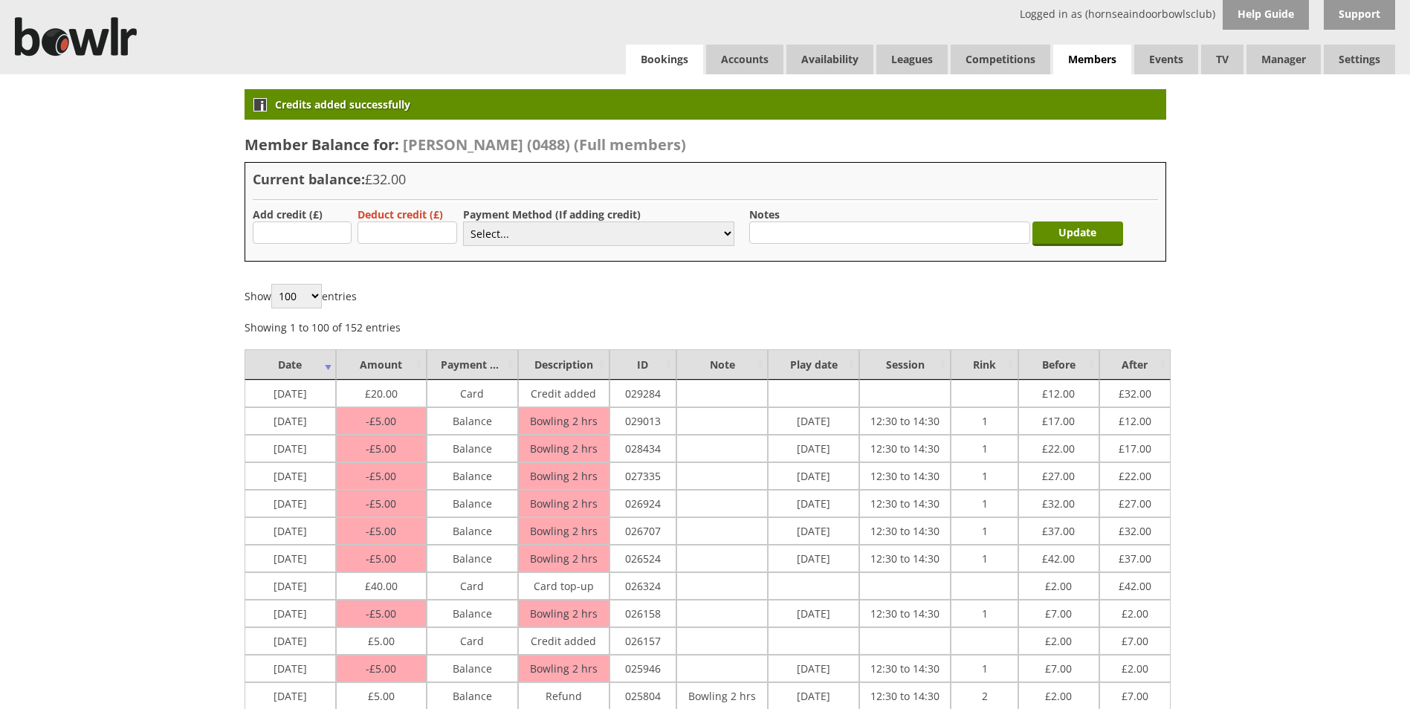
click at [667, 62] on link "Bookings" at bounding box center [664, 60] width 77 height 30
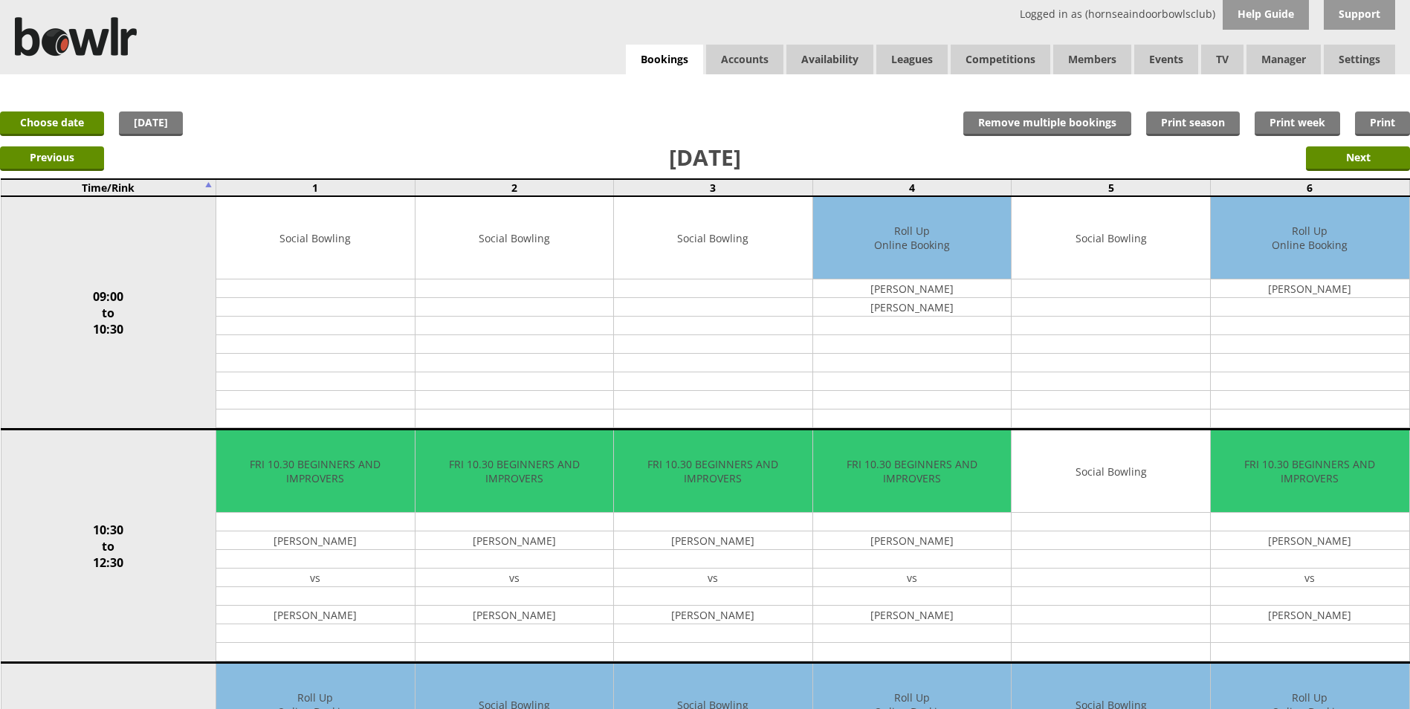
click at [1313, 122] on link "Log Out" at bounding box center [1324, 119] width 141 height 30
